Goal: Obtain resource: Obtain resource

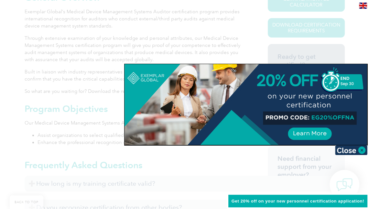
scroll to position [183, 0]
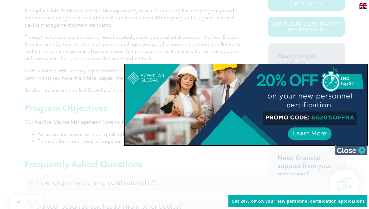
click at [345, 151] on img at bounding box center [351, 150] width 32 height 10
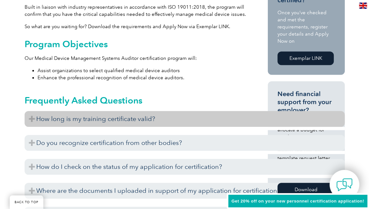
scroll to position [247, 0]
click at [141, 117] on h3 "How long is my training certificate valid?" at bounding box center [185, 119] width 320 height 16
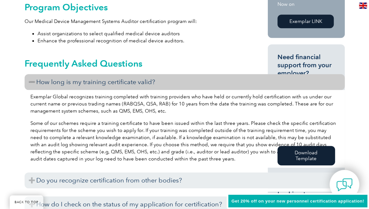
scroll to position [284, 0]
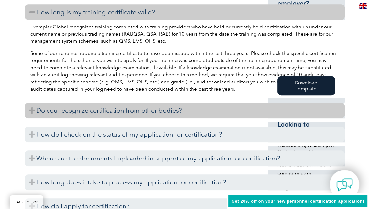
click at [180, 109] on h3 "Do you recognize certification from other bodies?" at bounding box center [185, 111] width 320 height 16
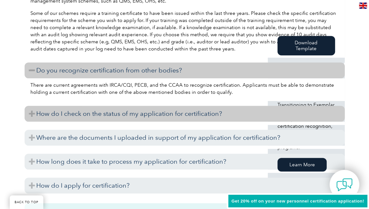
scroll to position [394, 0]
click at [185, 113] on h3 "How do I check on the status of my application for certification?" at bounding box center [185, 113] width 320 height 16
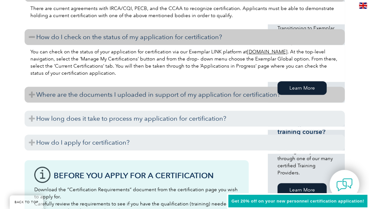
scroll to position [471, 0]
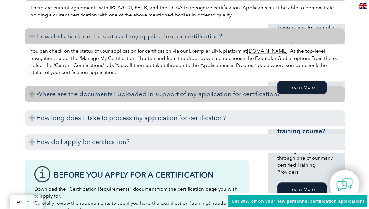
click at [175, 97] on h3 "Where are the documents I uploaded in support of my application for certificati…" at bounding box center [185, 94] width 320 height 16
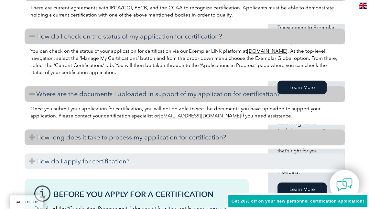
click at [176, 138] on h3 "How long does it take to process my application for certification?" at bounding box center [185, 137] width 320 height 16
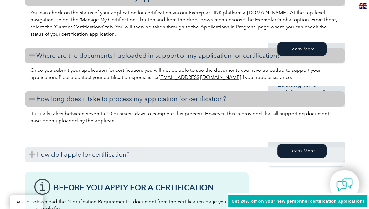
scroll to position [509, 0]
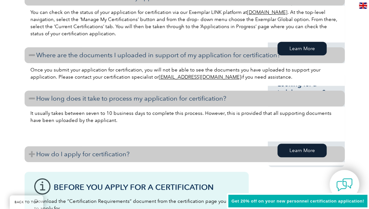
click at [124, 153] on h3 "How do I apply for certification?" at bounding box center [185, 154] width 320 height 16
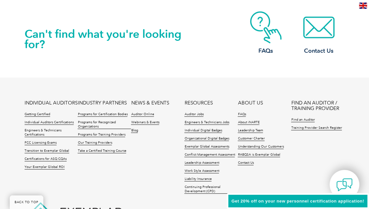
scroll to position [1300, 0]
click at [153, 121] on link "Webinars & Events" at bounding box center [145, 122] width 28 height 5
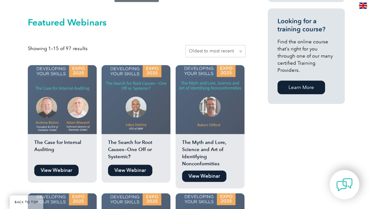
scroll to position [510, 0]
click at [141, 168] on link "View Webinar" at bounding box center [130, 170] width 44 height 11
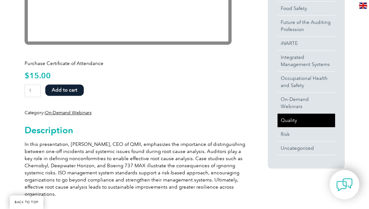
scroll to position [247, 0]
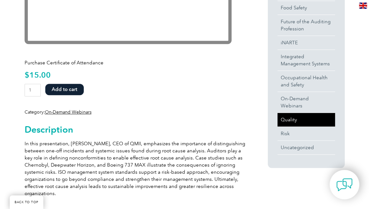
click at [288, 114] on link "Quality" at bounding box center [306, 120] width 58 height 14
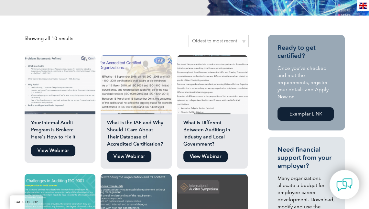
scroll to position [129, 0]
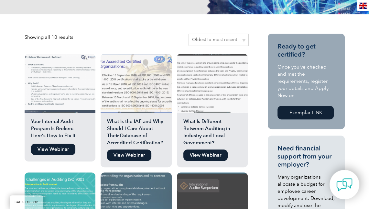
click at [77, 126] on h2 "Your Internal Audit Program Is Broken: Here’s How to Fix It" at bounding box center [60, 129] width 71 height 23
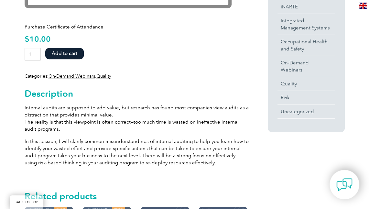
scroll to position [283, 0]
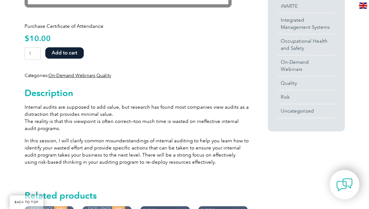
drag, startPoint x: 226, startPoint y: 73, endPoint x: 189, endPoint y: 77, distance: 38.0
drag, startPoint x: 189, startPoint y: 77, endPoint x: 163, endPoint y: 83, distance: 26.4
click at [163, 83] on div "Description Internal audits are supposed to add value, but research has found m…" at bounding box center [137, 125] width 224 height 92
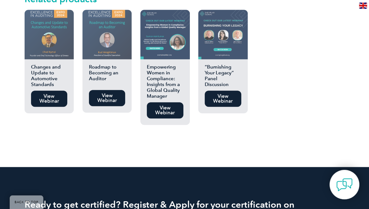
scroll to position [480, 0]
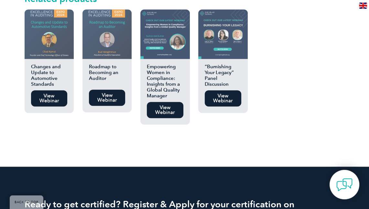
click at [167, 111] on link "View Webinar" at bounding box center [165, 110] width 37 height 16
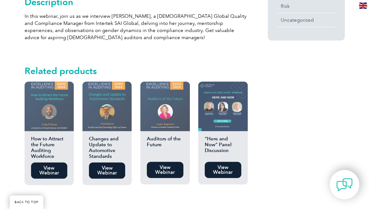
scroll to position [374, 0]
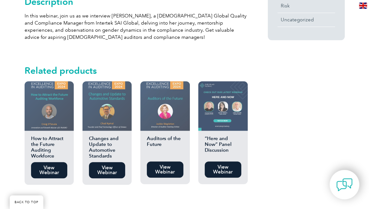
click at [50, 168] on link "View Webinar" at bounding box center [49, 170] width 37 height 16
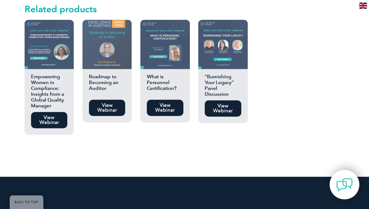
scroll to position [580, 0]
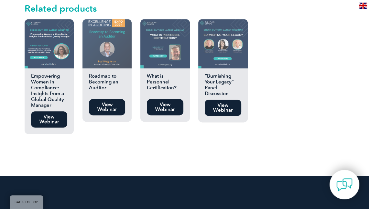
click at [218, 82] on h2 "“Burnishing Your Legacy” Panel Discussion" at bounding box center [222, 84] width 49 height 23
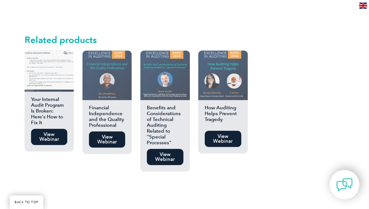
scroll to position [454, 0]
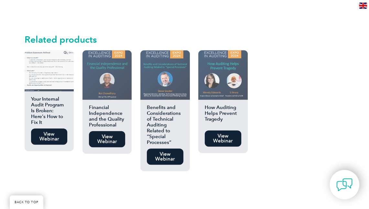
click at [112, 136] on link "View Webinar" at bounding box center [107, 139] width 37 height 16
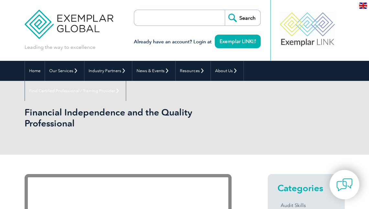
click at [151, 19] on input "search" at bounding box center [171, 18] width 68 height 16
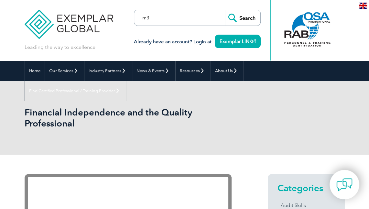
type input "m"
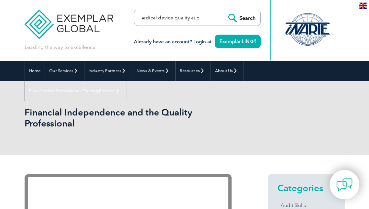
scroll to position [0, 5]
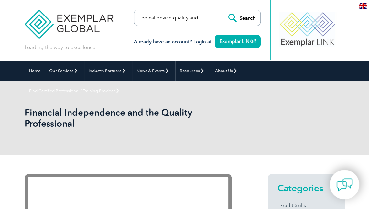
type input "medical device quality audit"
click at [244, 18] on input "Search" at bounding box center [243, 18] width 36 height 16
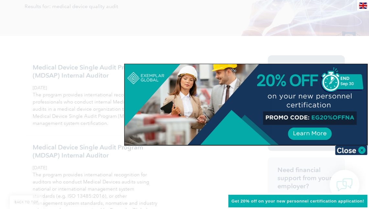
scroll to position [122, 0]
click at [316, 134] on div at bounding box center [245, 104] width 243 height 81
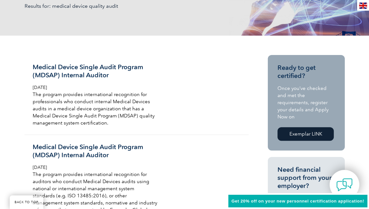
scroll to position [0, 0]
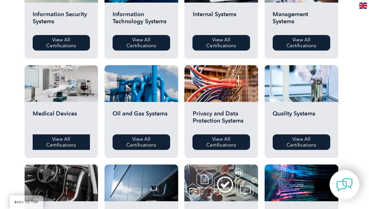
scroll to position [375, 0]
click at [71, 138] on link "View All Certifications" at bounding box center [62, 142] width 58 height 16
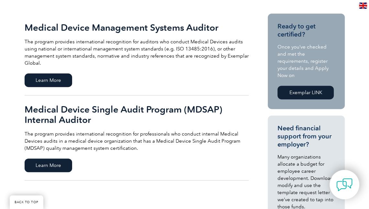
scroll to position [149, 0]
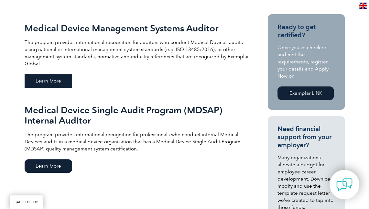
click at [56, 78] on span "Learn More" at bounding box center [49, 81] width 48 height 14
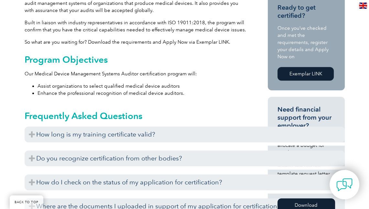
scroll to position [231, 0]
click at [291, 68] on link "Exemplar LINK" at bounding box center [305, 74] width 56 height 14
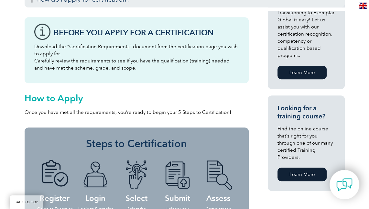
scroll to position [486, 0]
click at [292, 170] on link "Learn More" at bounding box center [301, 174] width 49 height 14
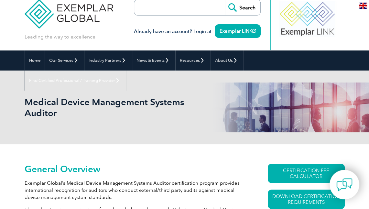
scroll to position [0, 0]
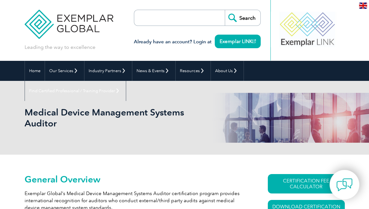
click at [149, 20] on input "search" at bounding box center [171, 18] width 68 height 16
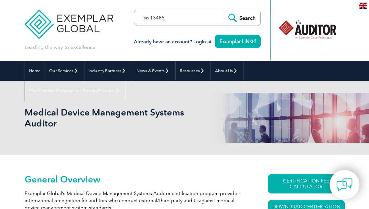
type input "iso 13485"
click at [225, 10] on input "Search" at bounding box center [243, 18] width 36 height 16
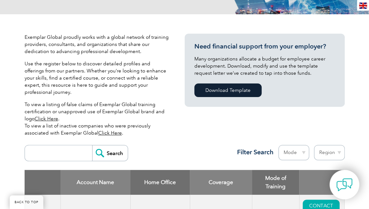
scroll to position [129, 0]
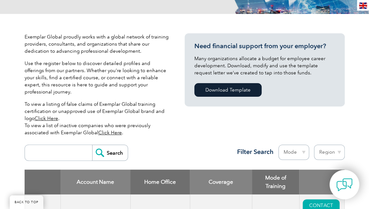
click at [68, 145] on input "search" at bounding box center [60, 153] width 64 height 16
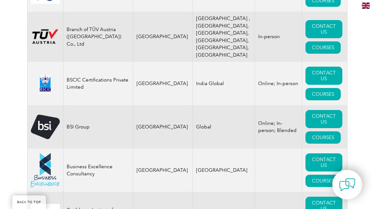
scroll to position [1865, 0]
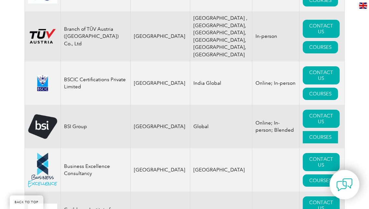
click at [321, 132] on link "COURSES" at bounding box center [320, 137] width 35 height 12
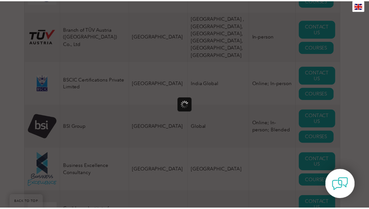
scroll to position [0, 0]
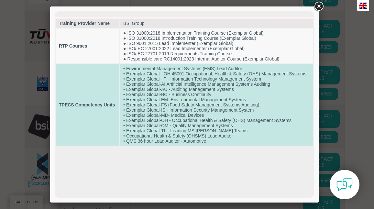
click at [155, 118] on td "• Environmental Management Systems (EMS) Lead Auditor • Exemplar Global - OH 45…" at bounding box center [216, 104] width 193 height 81
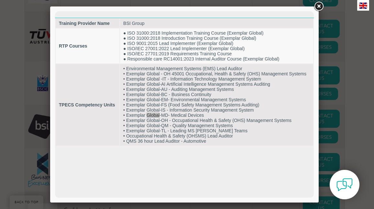
click at [318, 3] on link at bounding box center [319, 7] width 12 height 12
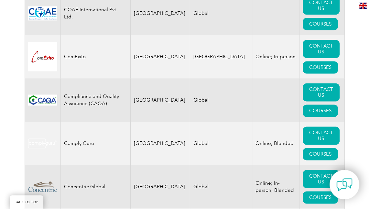
scroll to position [2498, 0]
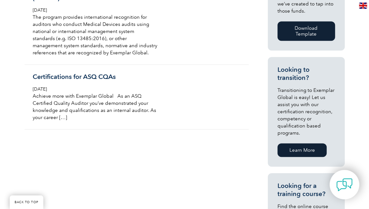
scroll to position [359, 0]
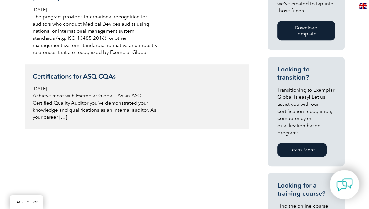
click at [67, 76] on h3 "Certifications for ASQ CQAs" at bounding box center [95, 76] width 125 height 8
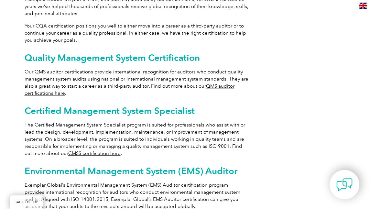
scroll to position [377, 0]
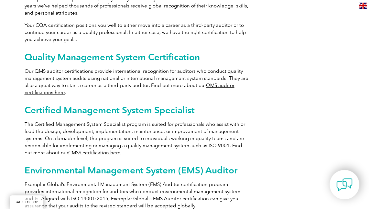
click at [222, 85] on link "QMS auditor certifications here" at bounding box center [130, 88] width 210 height 13
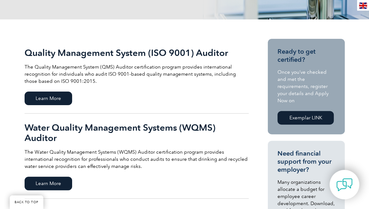
scroll to position [124, 0]
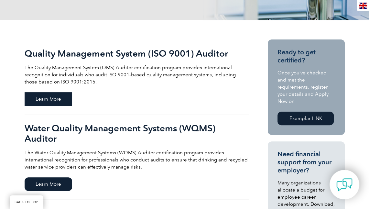
click at [62, 98] on span "Learn More" at bounding box center [49, 99] width 48 height 14
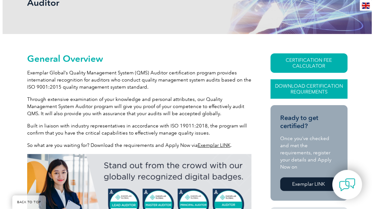
scroll to position [121, 0]
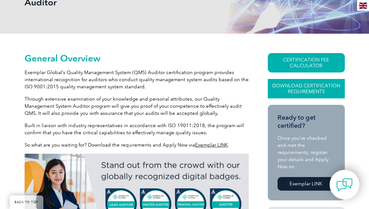
click at [306, 85] on link "Download Certification Requirements" at bounding box center [306, 88] width 77 height 19
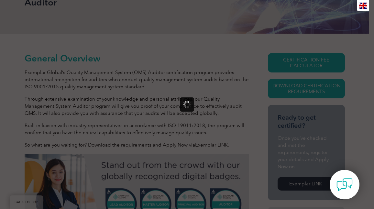
scroll to position [0, 0]
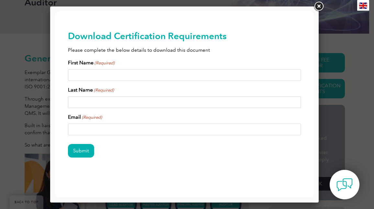
click at [219, 76] on input "First Name (Required)" at bounding box center [184, 75] width 233 height 12
type input "Cynthia"
type input "Cain"
drag, startPoint x: 129, startPoint y: 132, endPoint x: 56, endPoint y: 128, distance: 73.8
click at [56, 128] on div "Download Certification Requirements Please complete the below details to downlo…" at bounding box center [184, 104] width 259 height 186
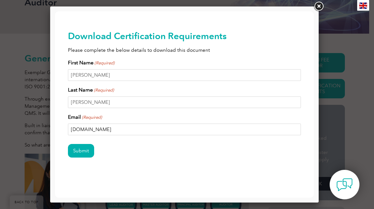
drag, startPoint x: 104, startPoint y: 130, endPoint x: 57, endPoint y: 130, distance: 46.6
click at [57, 130] on div "Download Certification Requirements Please complete the below details to downlo…" at bounding box center [184, 104] width 259 height 186
type input "Cynthia.T.Cain@gmail.com"
click at [84, 150] on input "Submit" at bounding box center [81, 151] width 26 height 14
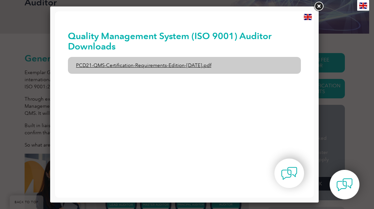
click at [123, 66] on link "PCD21-QMS-Certification-Requirements-Edition-2-April-2022.pdf" at bounding box center [184, 65] width 233 height 17
